Goal: Information Seeking & Learning: Compare options

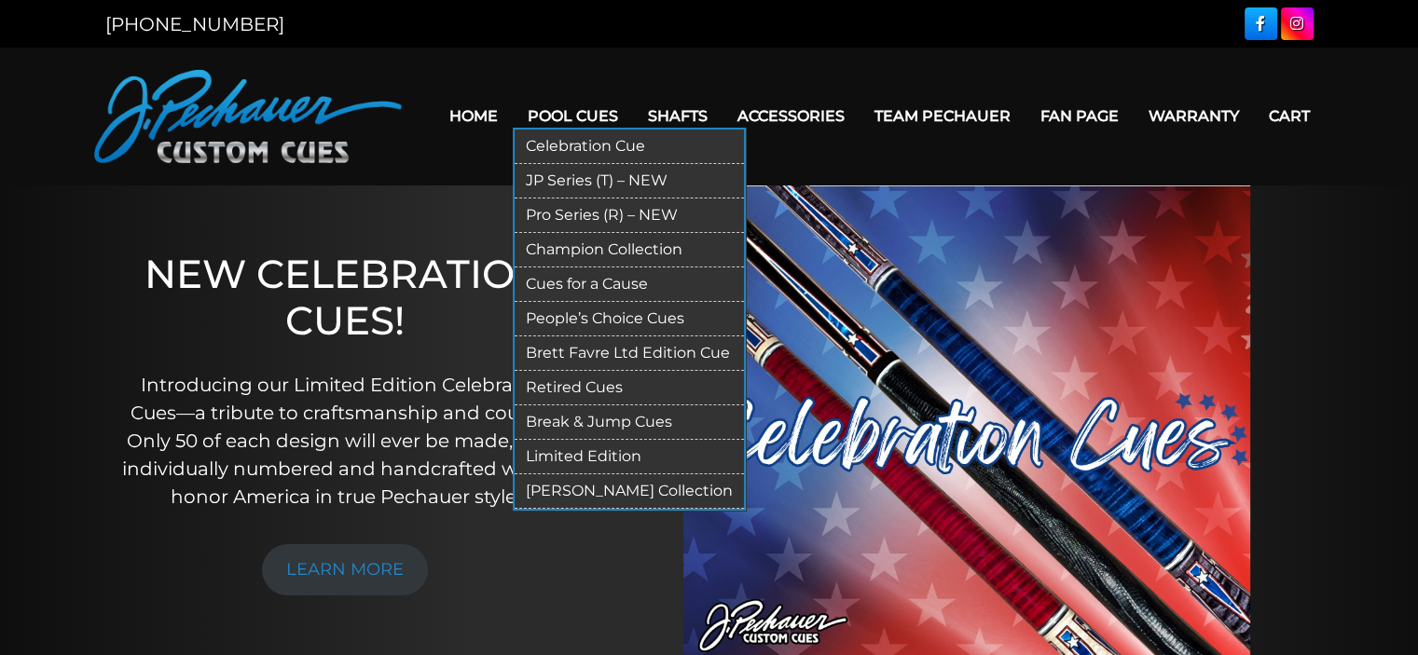
click at [570, 381] on link "Retired Cues" at bounding box center [629, 388] width 229 height 34
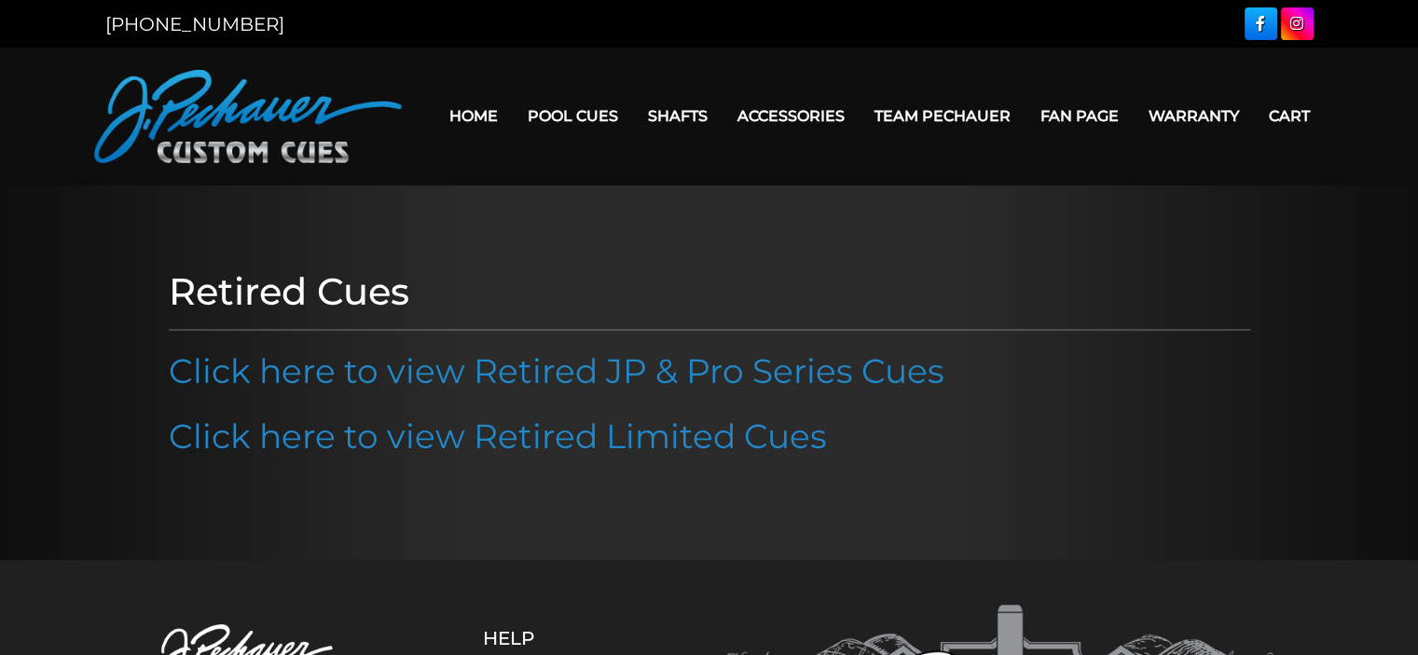
click at [570, 381] on link "Click here to view Retired JP & Pro Series Cues" at bounding box center [557, 370] width 776 height 41
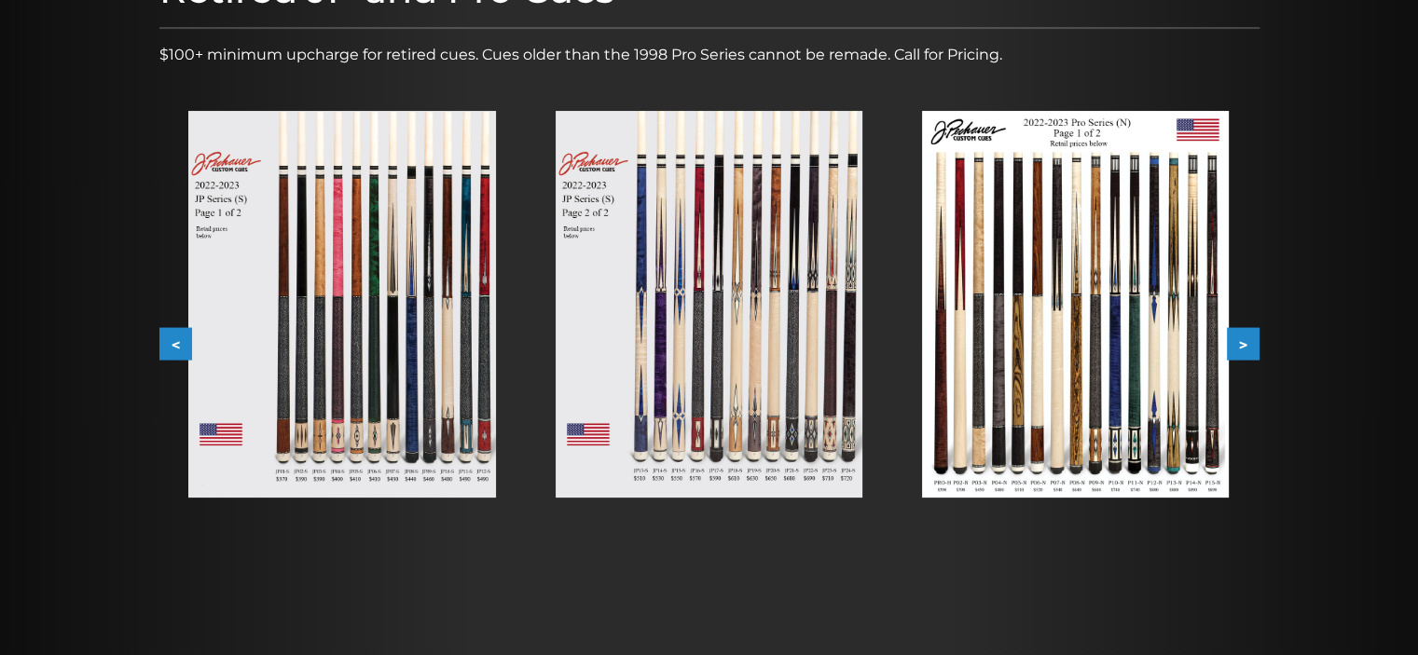
scroll to position [294, 0]
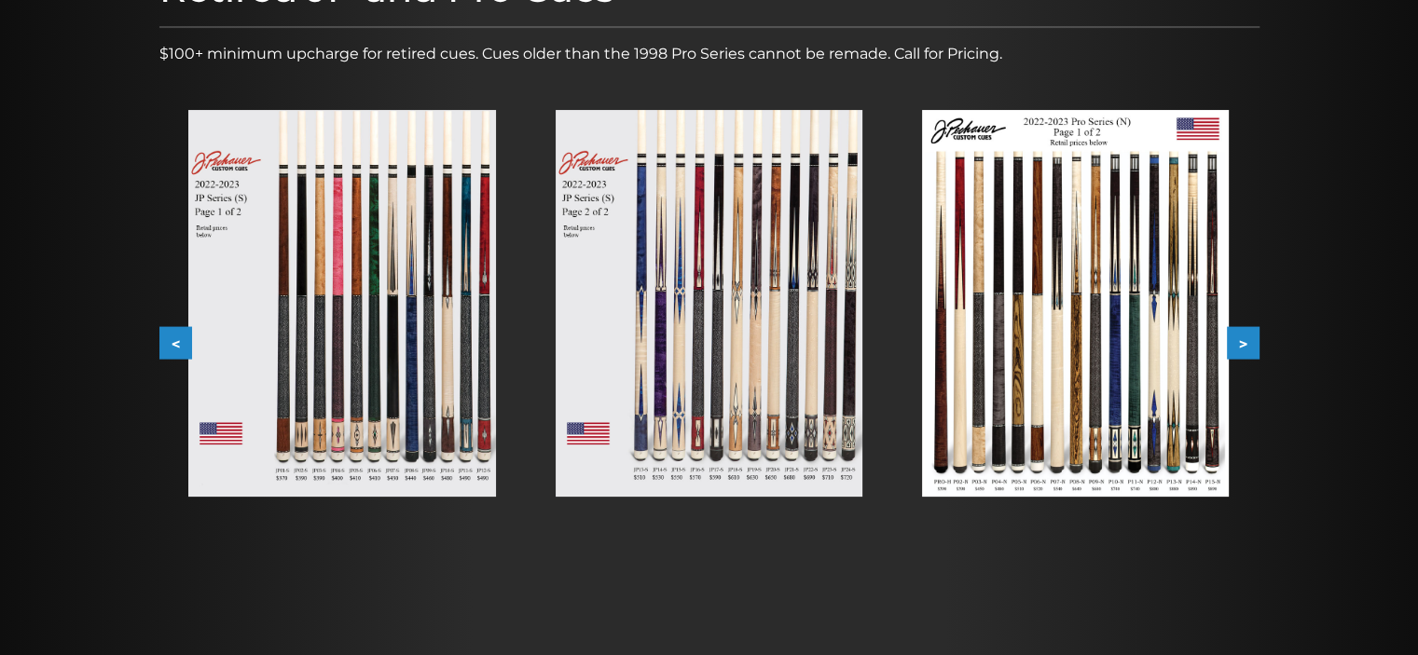
click at [339, 450] on img at bounding box center [341, 303] width 307 height 387
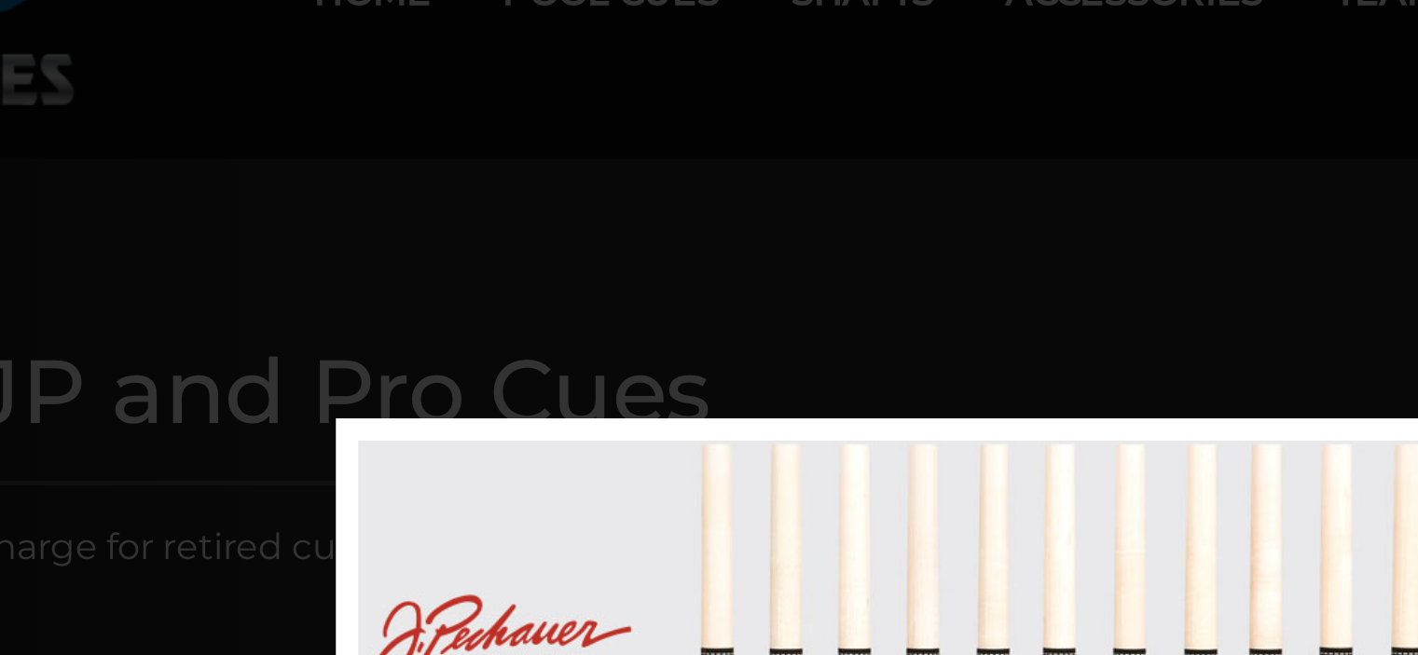
scroll to position [117, 0]
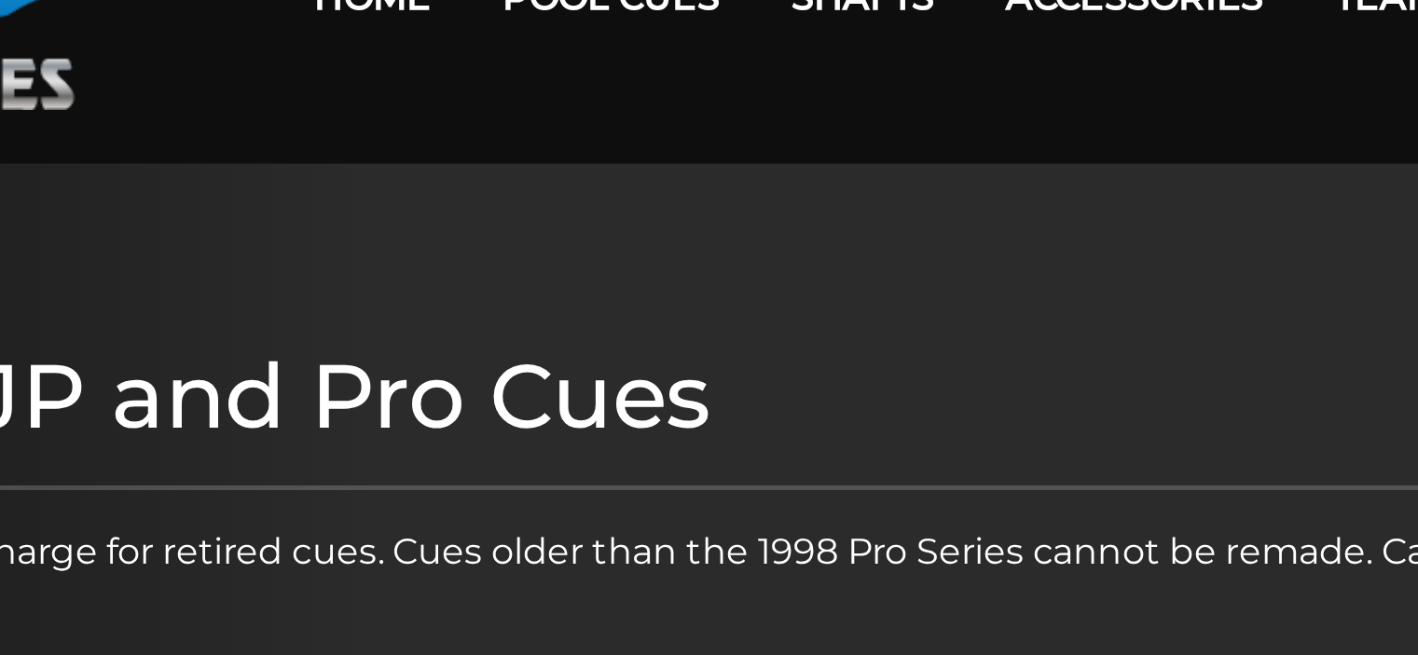
scroll to position [0, 0]
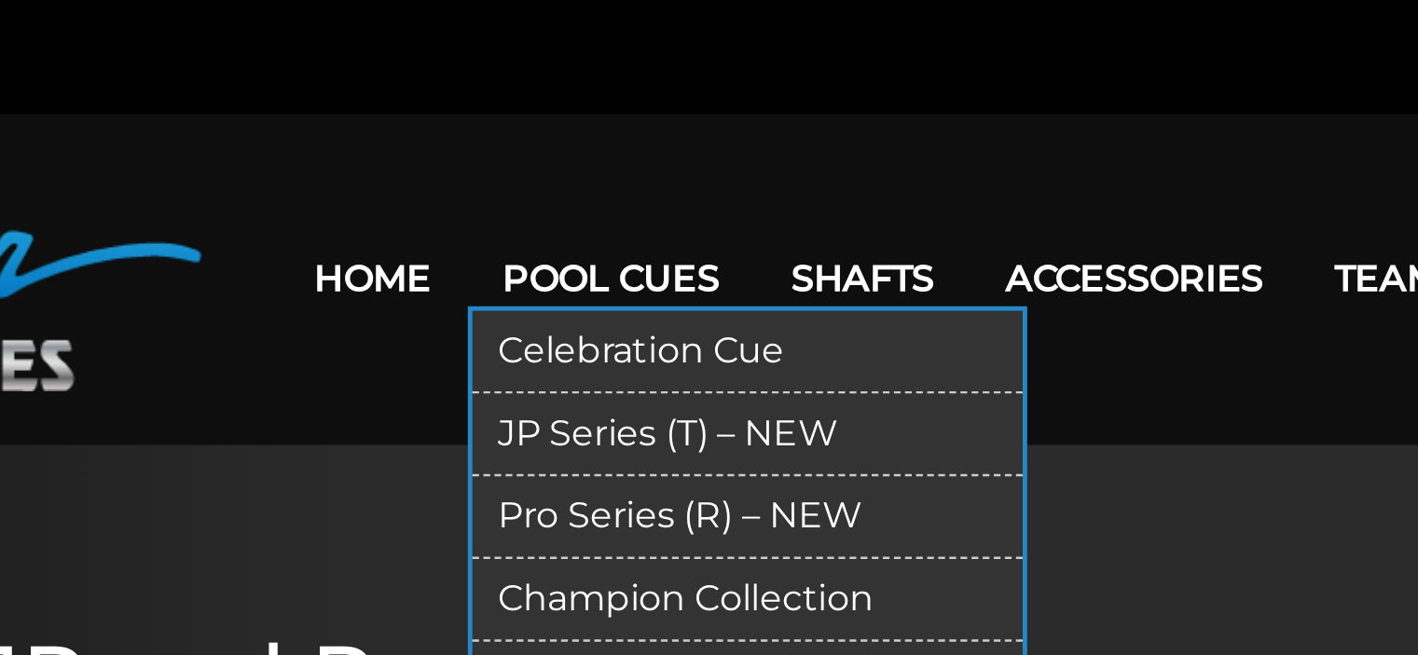
click at [593, 110] on link "Pool Cues" at bounding box center [573, 116] width 120 height 48
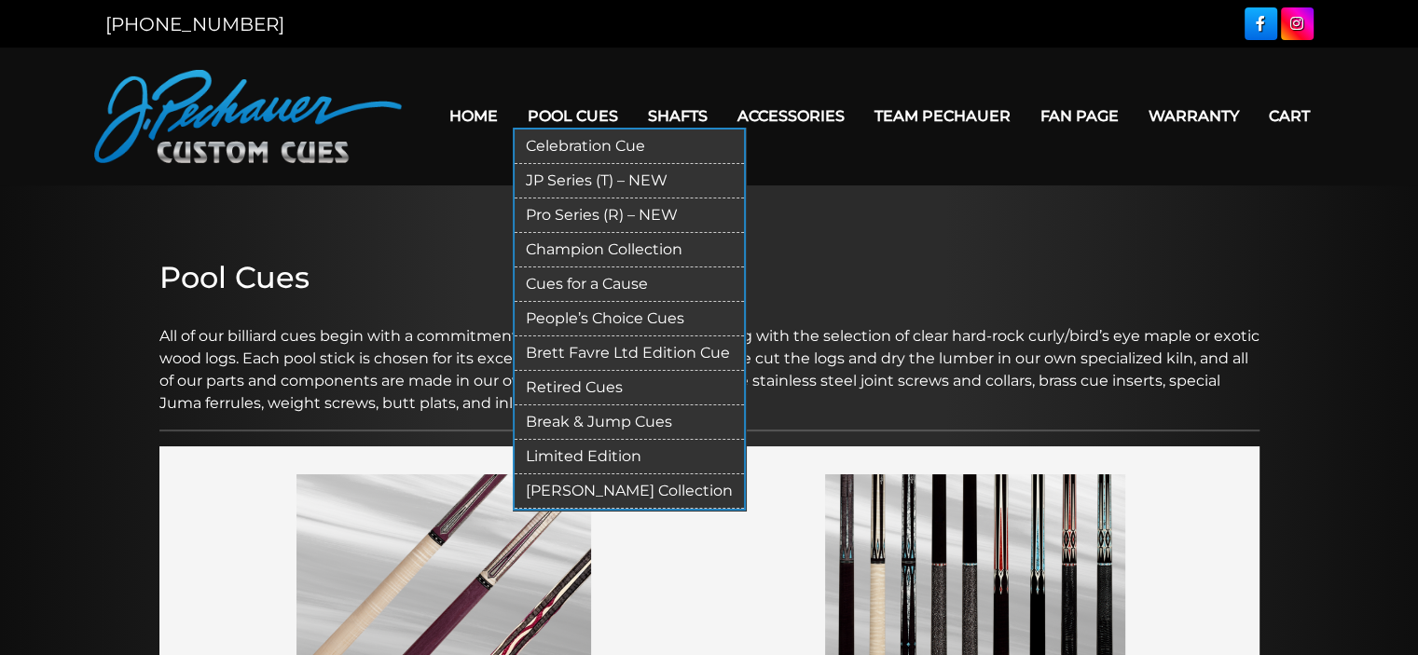
click at [664, 188] on link "JP Series (T) – NEW" at bounding box center [629, 181] width 229 height 34
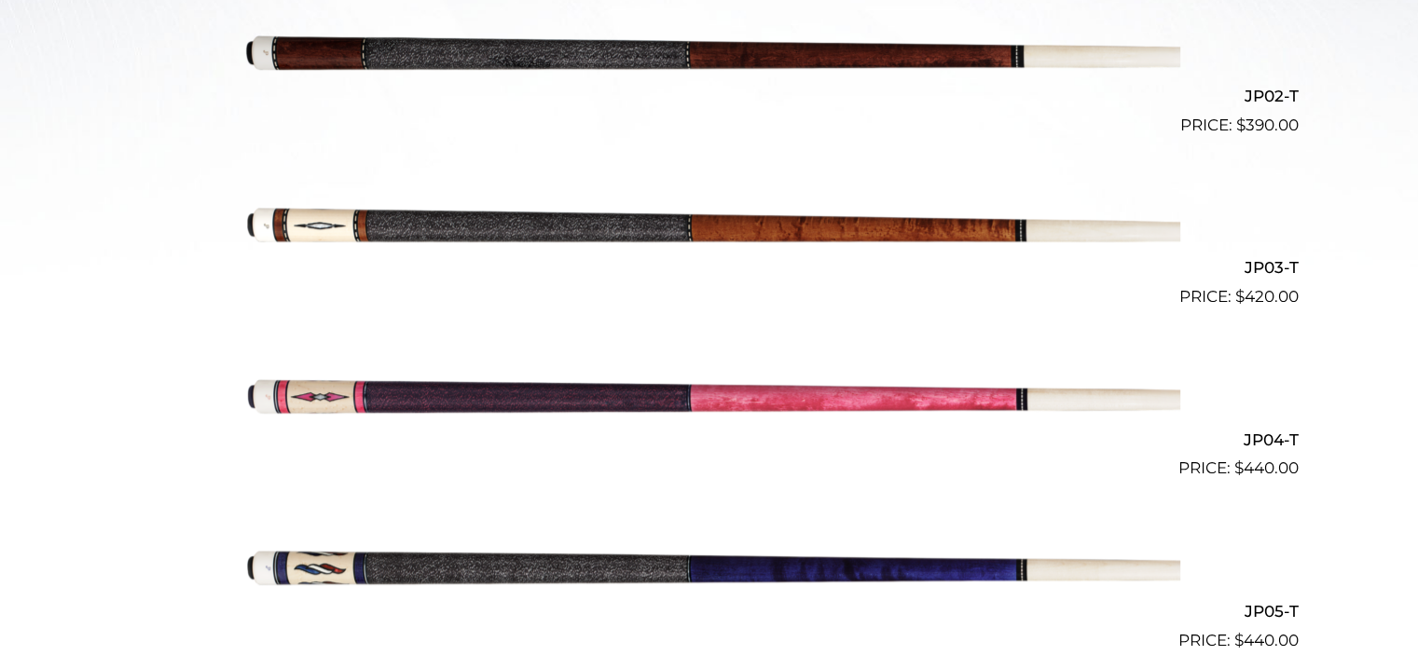
scroll to position [804, 0]
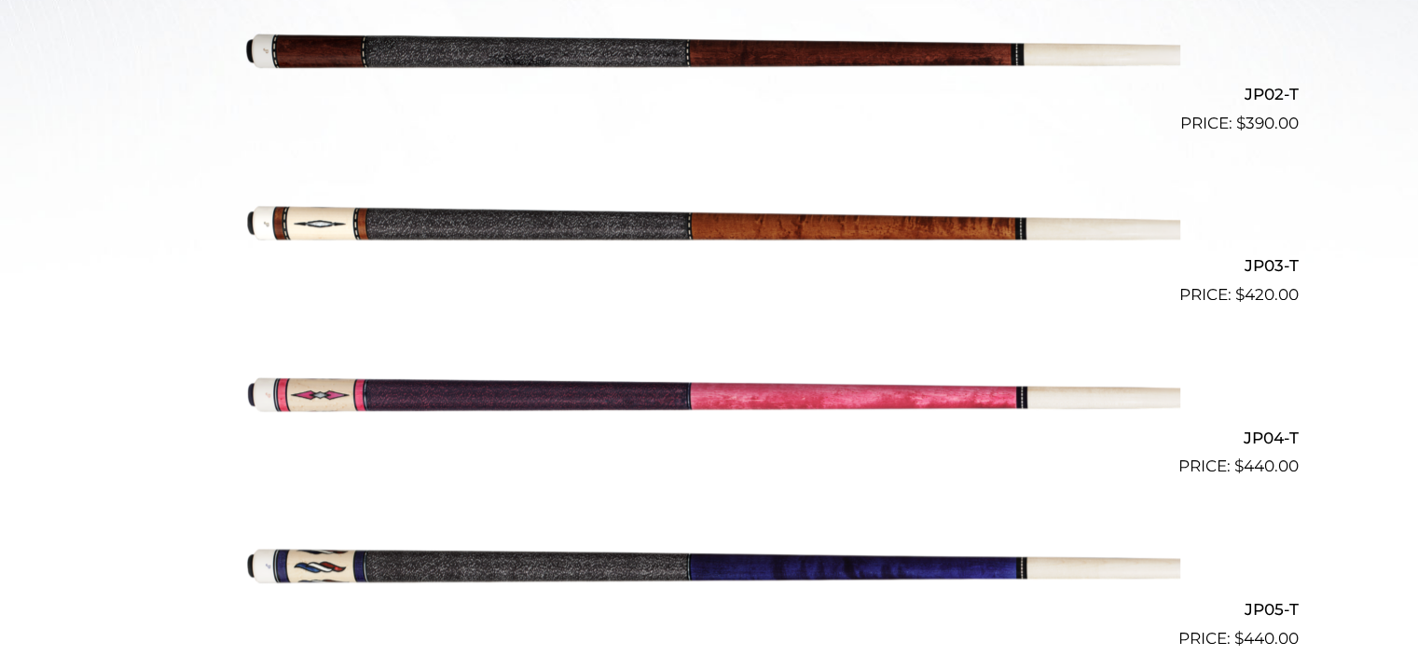
click at [771, 222] on img at bounding box center [709, 222] width 941 height 157
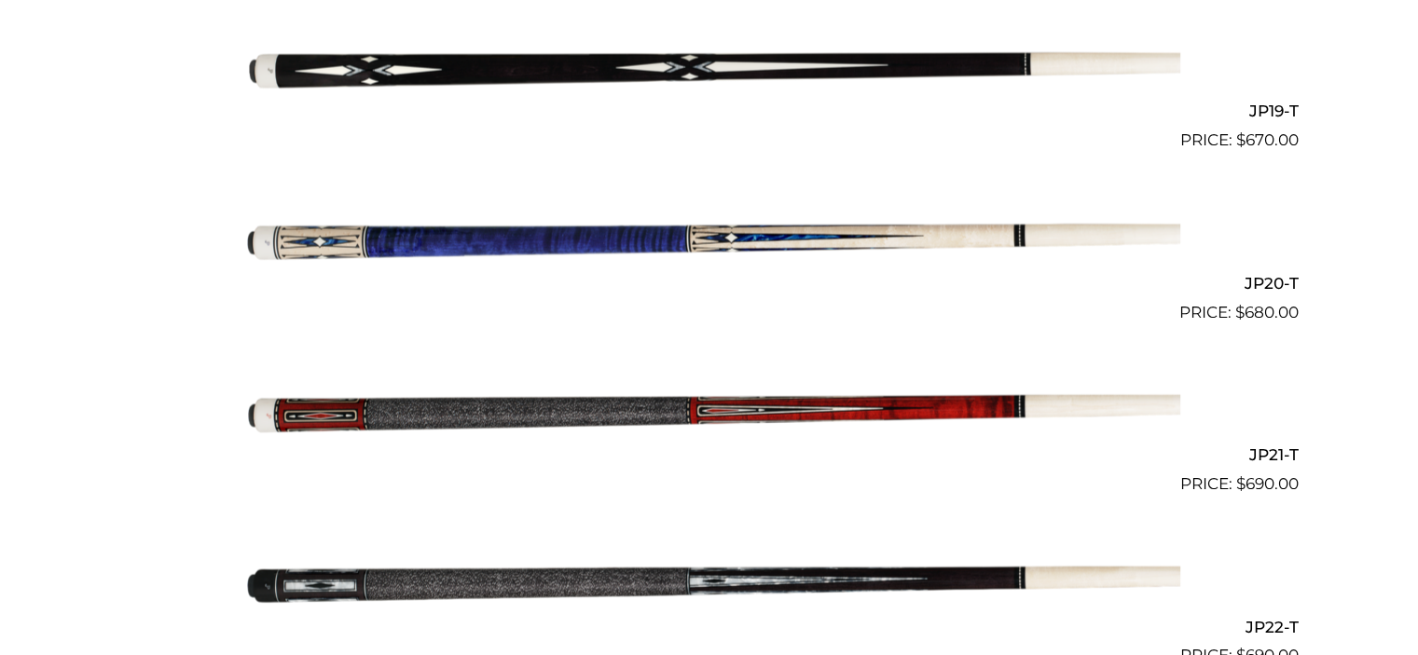
scroll to position [3743, 0]
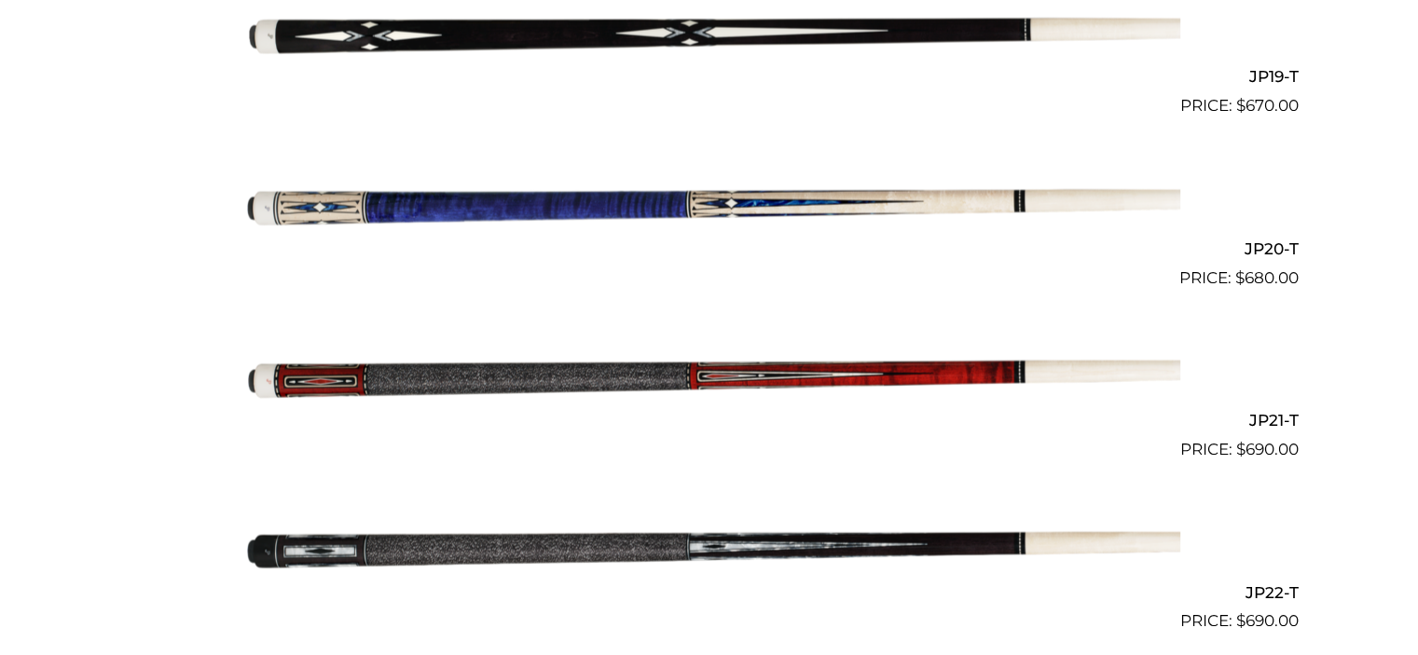
click at [916, 376] on img at bounding box center [709, 376] width 941 height 157
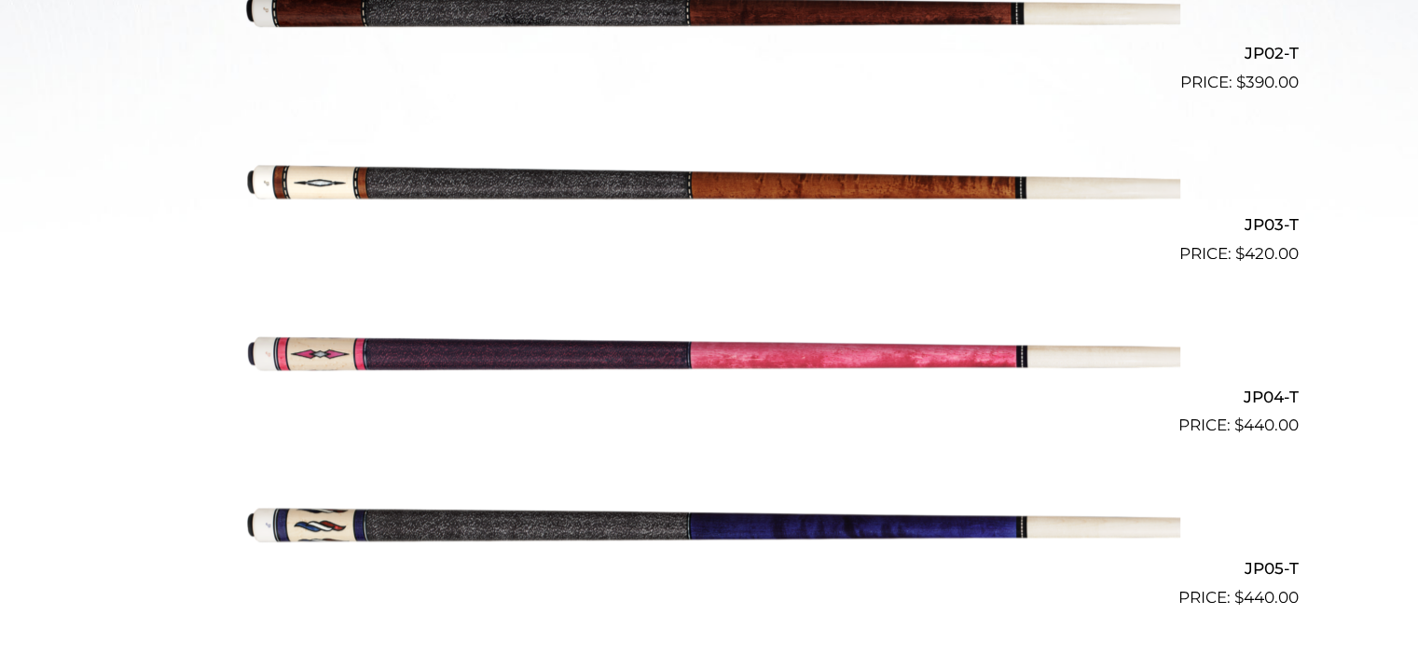
scroll to position [842, 0]
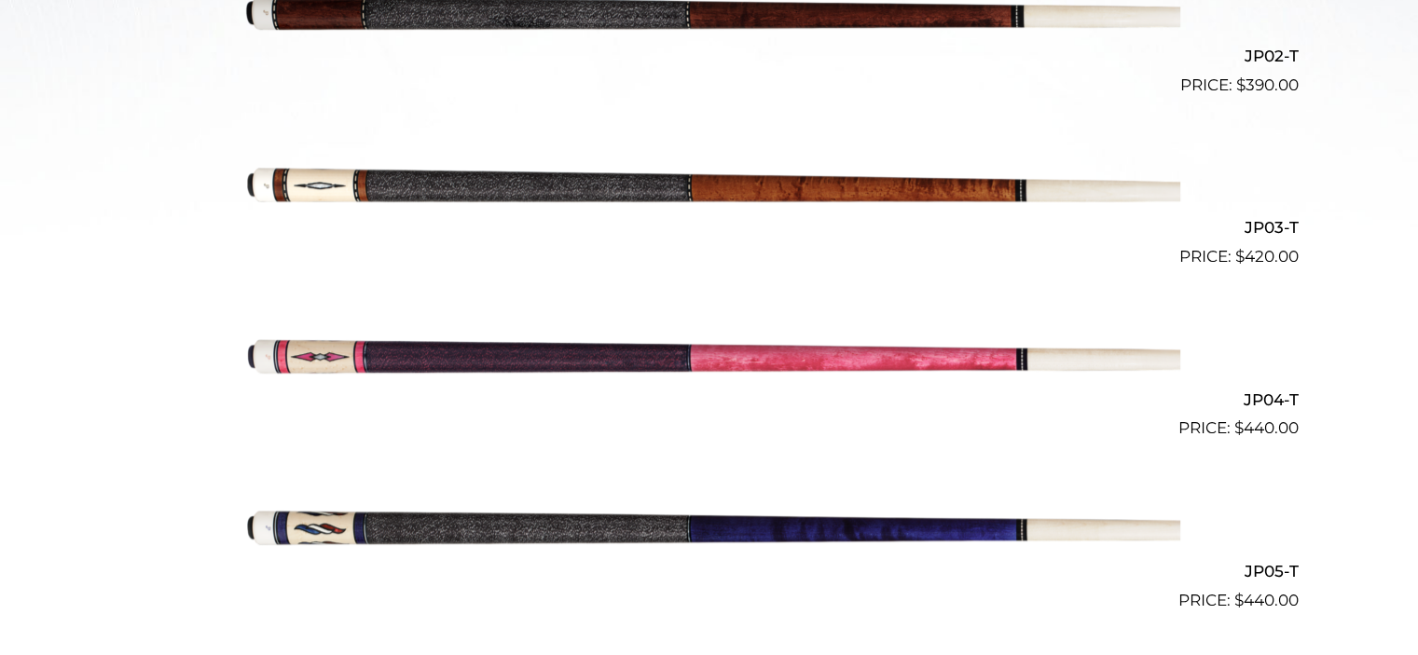
click at [781, 358] on img at bounding box center [709, 355] width 941 height 157
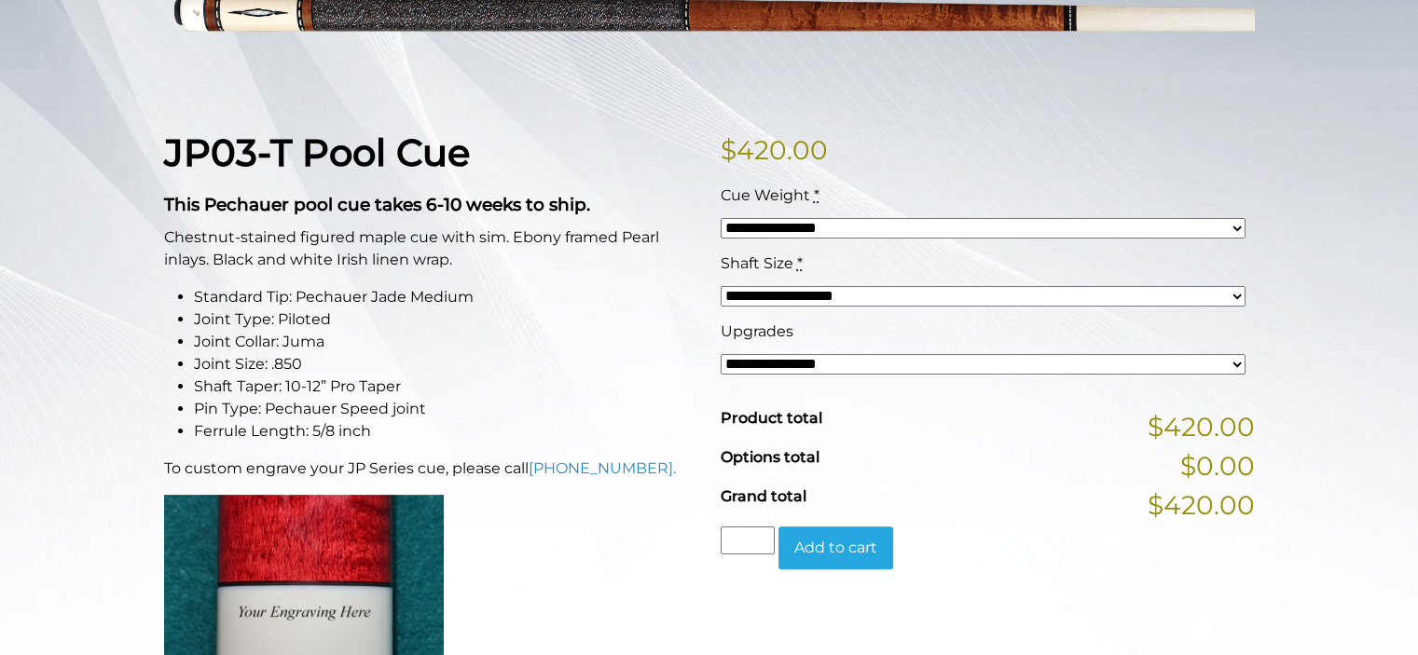
scroll to position [364, 0]
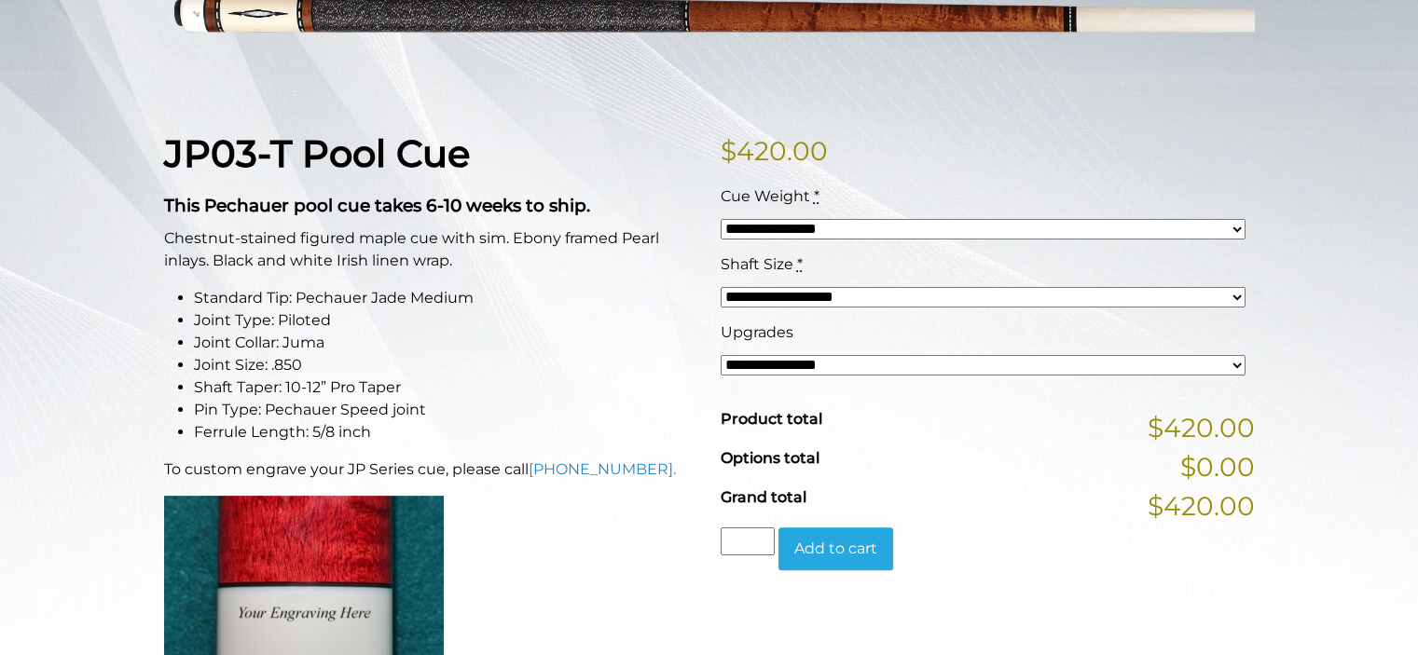
click at [1236, 228] on select "**********" at bounding box center [983, 229] width 525 height 21
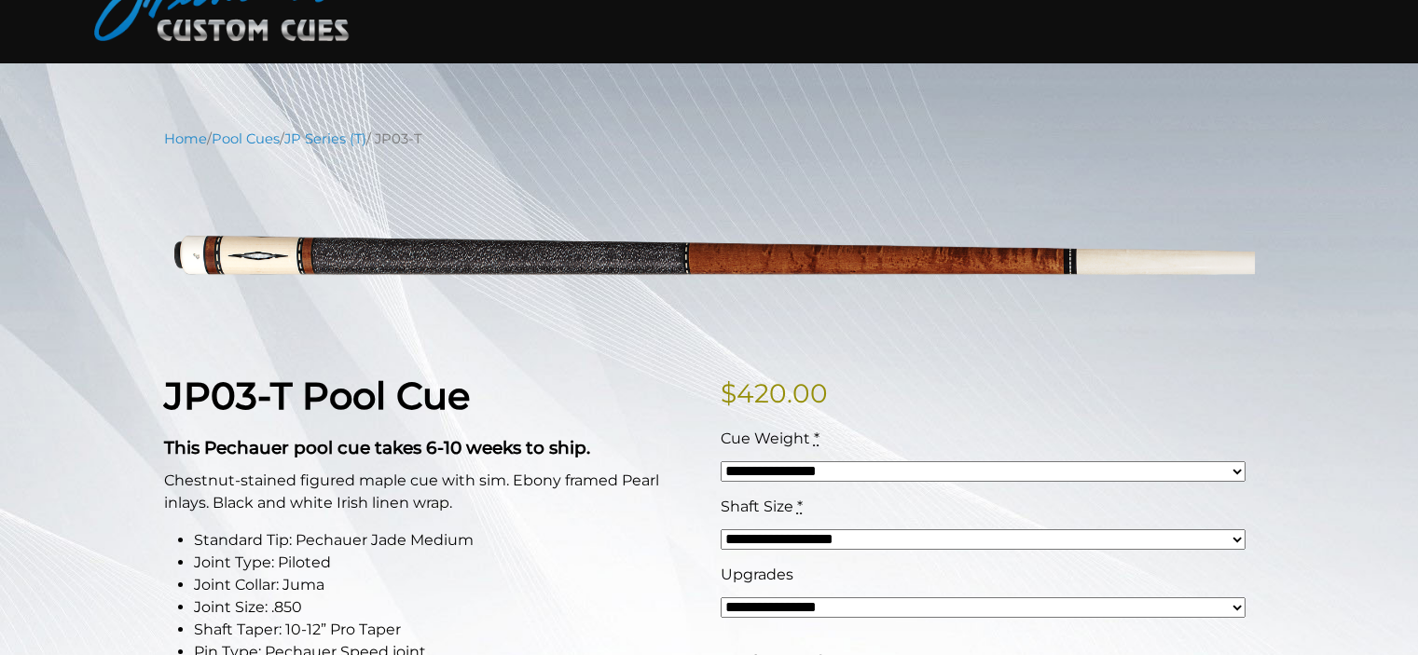
scroll to position [0, 0]
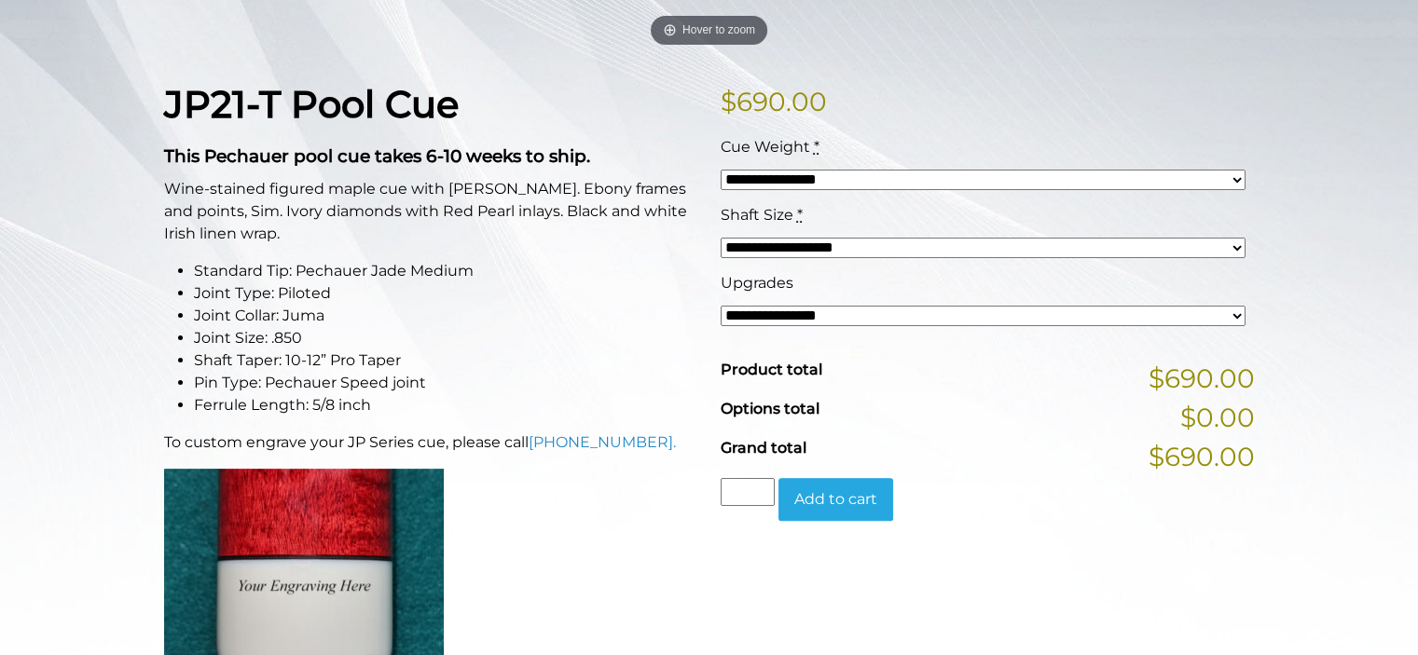
scroll to position [417, 0]
